Goal: Information Seeking & Learning: Learn about a topic

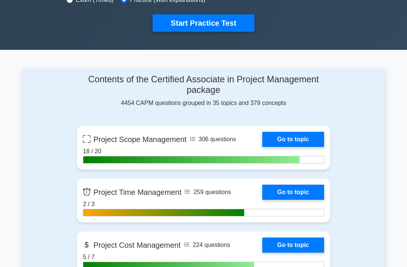
scroll to position [253, 0]
click at [309, 141] on link "Go to topic" at bounding box center [294, 139] width 62 height 15
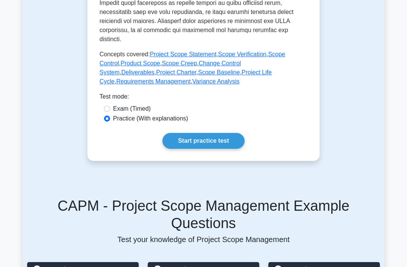
scroll to position [377, 0]
click at [267, 57] on link "Scope Verification" at bounding box center [242, 54] width 48 height 6
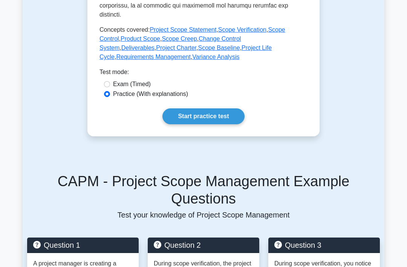
click at [132, 42] on link "Scope Control" at bounding box center [193, 33] width 186 height 15
click at [197, 42] on link "Scope Creep" at bounding box center [179, 38] width 35 height 6
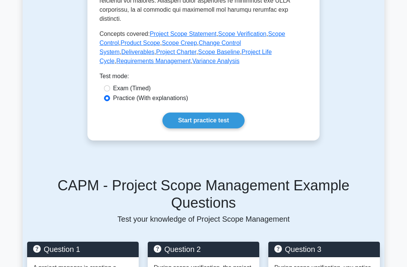
scroll to position [389, 0]
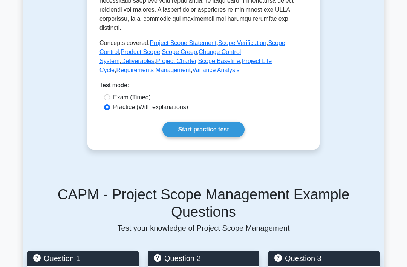
click at [241, 64] on link "Change Control System" at bounding box center [170, 56] width 141 height 15
click at [143, 64] on link "Deliverables" at bounding box center [137, 61] width 33 height 6
click at [184, 64] on link "Project Charter" at bounding box center [176, 61] width 40 height 6
click at [240, 64] on link "Scope Baseline" at bounding box center [219, 61] width 42 height 6
click at [272, 73] on link "Project Life Cycle" at bounding box center [186, 65] width 172 height 15
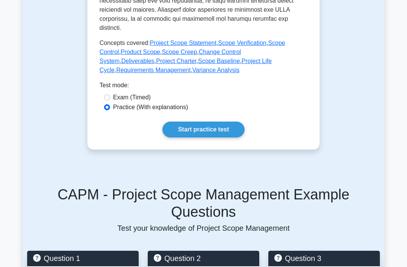
click at [156, 73] on link "Requirements Management" at bounding box center [153, 70] width 74 height 6
click at [233, 73] on link "Variance Analysis" at bounding box center [215, 70] width 47 height 6
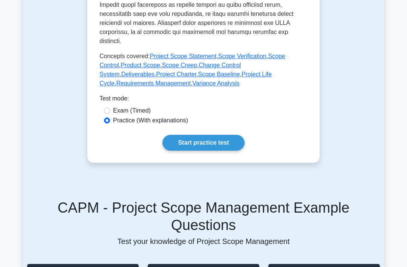
scroll to position [374, 0]
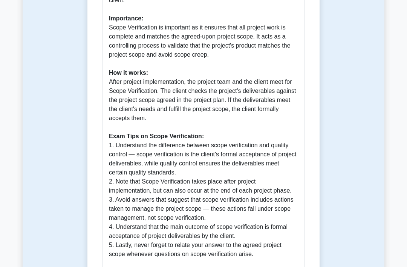
scroll to position [253, 0]
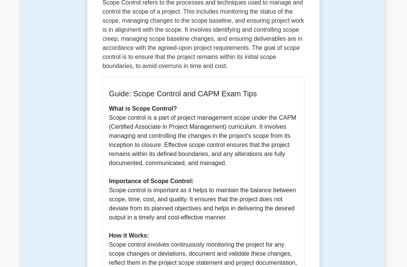
scroll to position [114, 0]
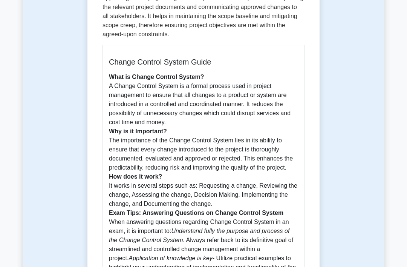
scroll to position [172, 0]
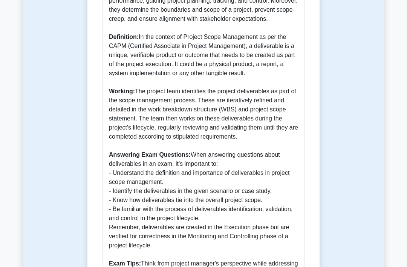
scroll to position [304, 0]
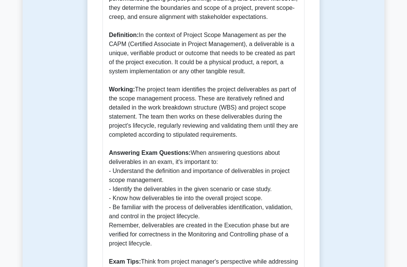
click at [60, 68] on div "Deliverables 5 minutes 5 Questions Exam Tips: Answering Questions on Deliverabl…" at bounding box center [204, 86] width 362 height 667
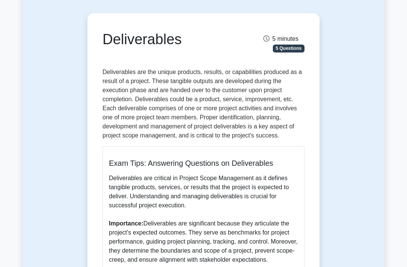
scroll to position [53, 0]
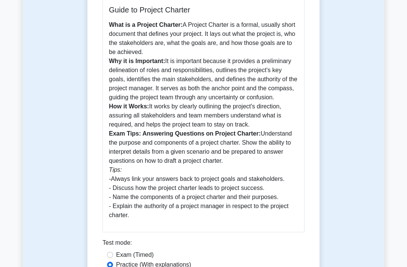
scroll to position [226, 0]
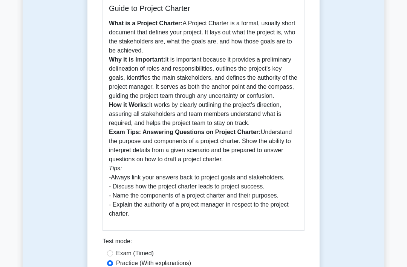
click at [48, 58] on div "Project Charter 5 minutes 5 Questions Guide to Project Charter What is a Projec…" at bounding box center [204, 79] width 362 height 495
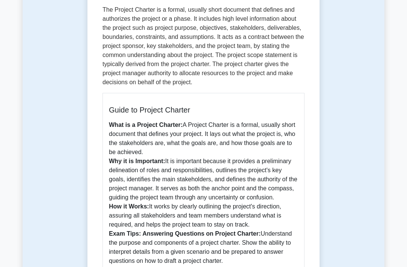
scroll to position [116, 0]
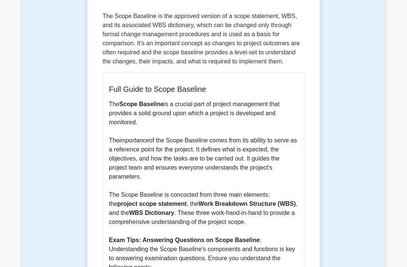
scroll to position [118, 0]
click at [60, 40] on div "Scope Baseline 5 minutes 5 Questions The Scope Baseline is the approved version…" at bounding box center [204, 201] width 362 height 522
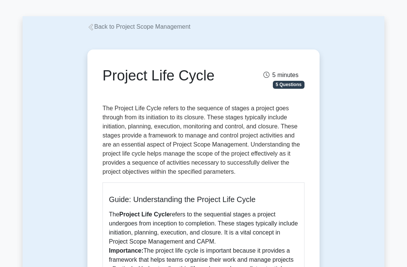
scroll to position [8, 0]
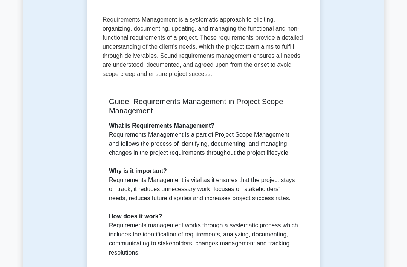
scroll to position [126, 0]
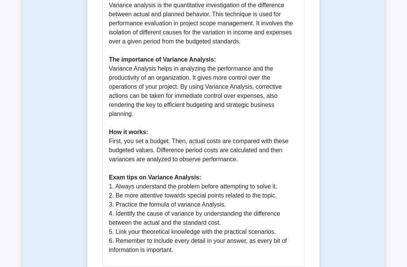
scroll to position [258, 0]
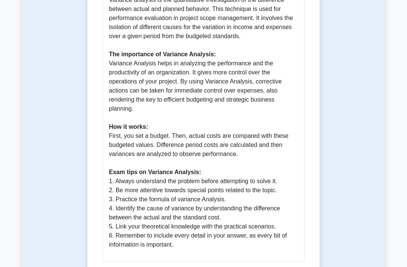
click at [46, 32] on div "Variance Analysis 5 minutes 5 Questions A Comprehensive Guide to Variance Analy…" at bounding box center [204, 78] width 362 height 558
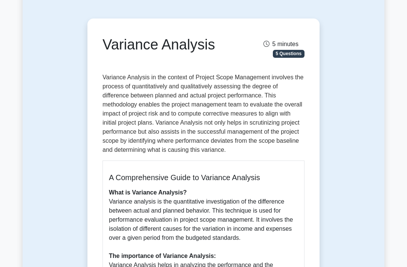
scroll to position [50, 0]
